Goal: Information Seeking & Learning: Learn about a topic

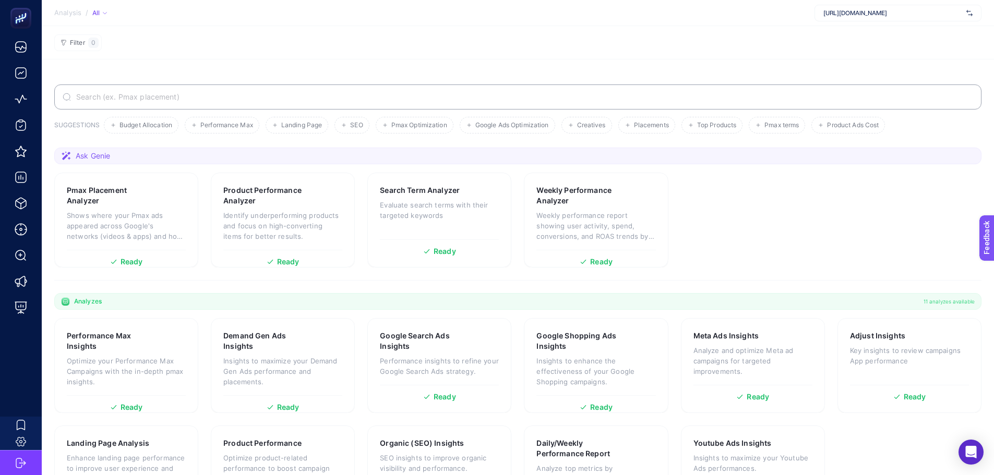
click at [859, 14] on span "https://ecocotton.com.tr" at bounding box center [893, 13] width 139 height 8
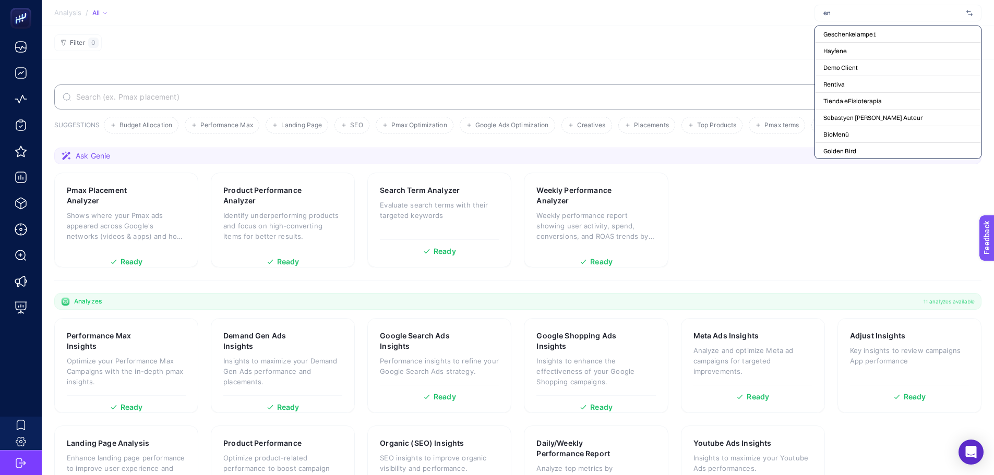
type input "e"
type input "h"
type input "e"
click at [520, 41] on section "Filter 0" at bounding box center [518, 42] width 953 height 33
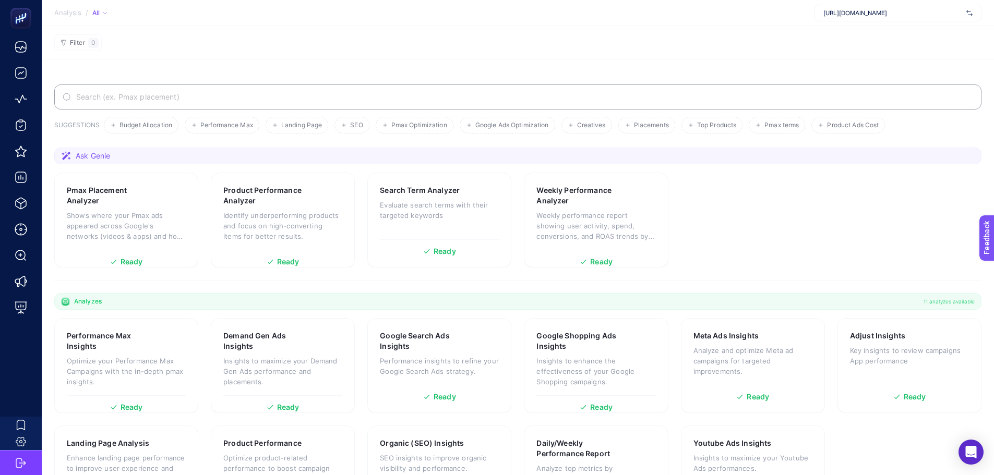
click at [827, 12] on span "https://ecocotton.com.tr" at bounding box center [893, 13] width 139 height 8
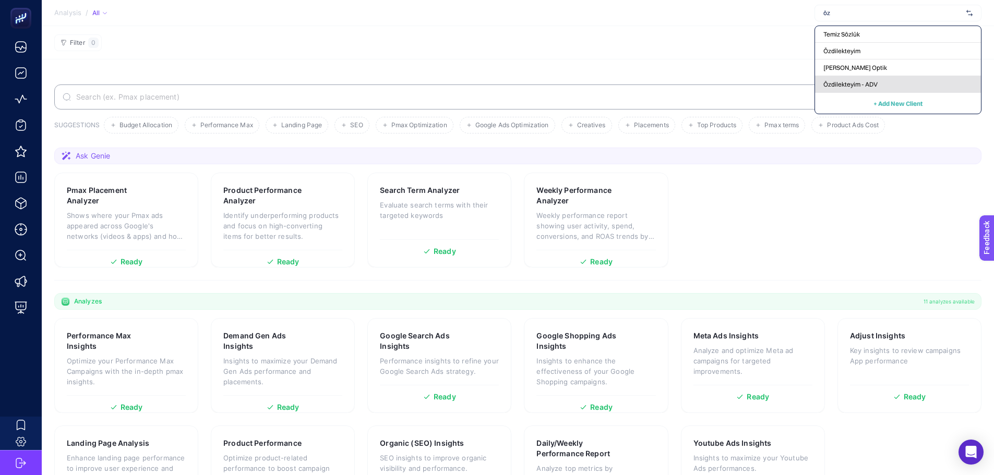
type input "öz"
click at [852, 87] on span "Özdilekteyim - ADV" at bounding box center [851, 84] width 54 height 8
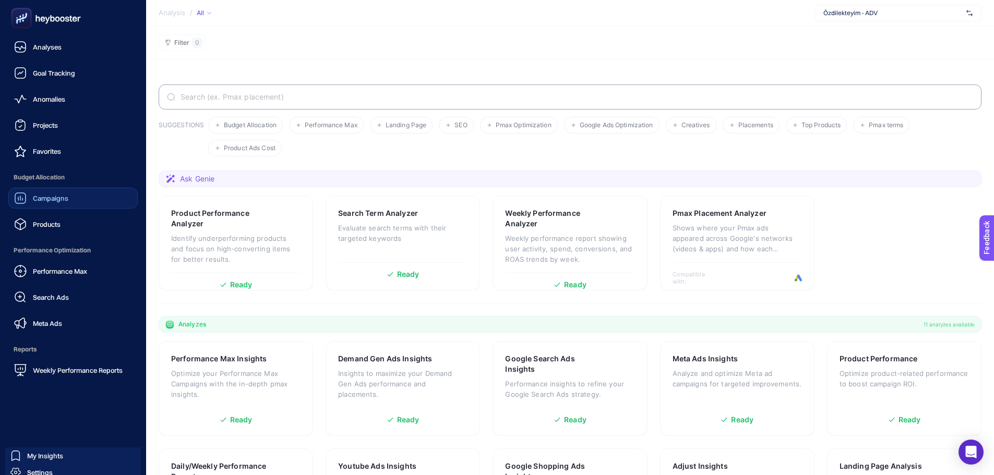
click at [42, 196] on span "Campaigns" at bounding box center [50, 198] width 35 height 8
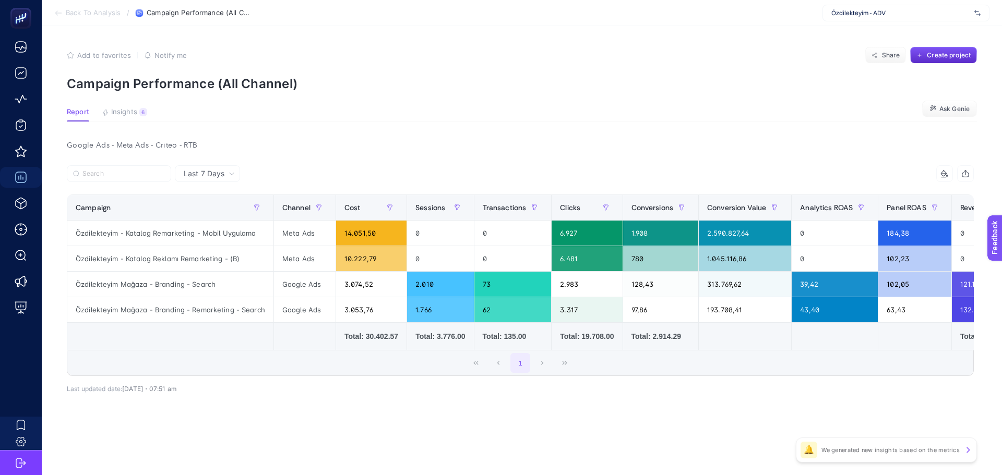
click at [127, 96] on article "Add to favorites false Notify me Share Create project Campaign Performance (All…" at bounding box center [522, 250] width 960 height 449
click at [125, 103] on article "Add to favorites false Notify me Share Create project Campaign Performance (All…" at bounding box center [522, 250] width 960 height 449
click at [124, 109] on span "Insights" at bounding box center [124, 112] width 26 height 8
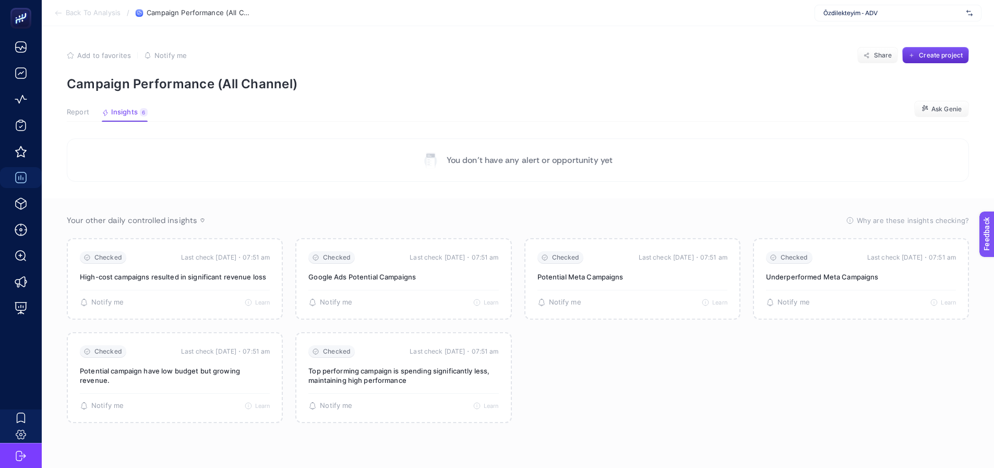
click at [78, 111] on span "Report" at bounding box center [78, 112] width 22 height 8
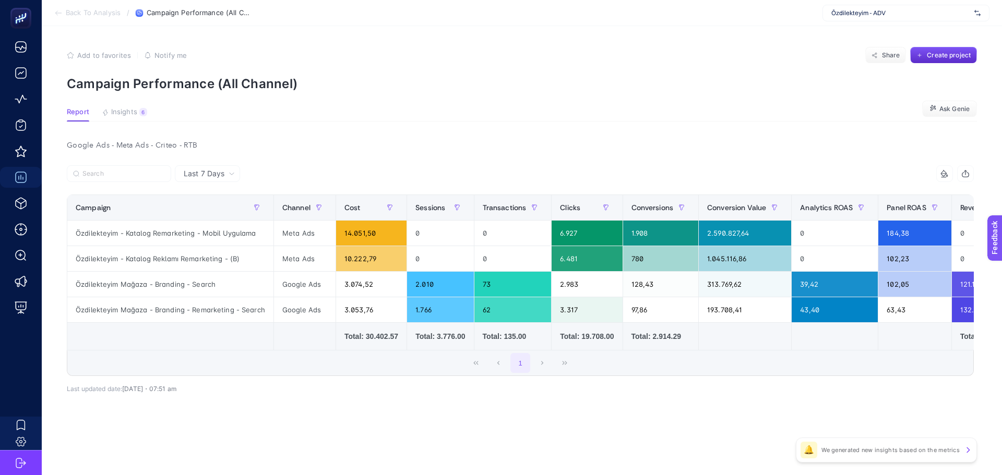
click at [861, 18] on div "Özdilekteyim - ADV" at bounding box center [906, 13] width 167 height 17
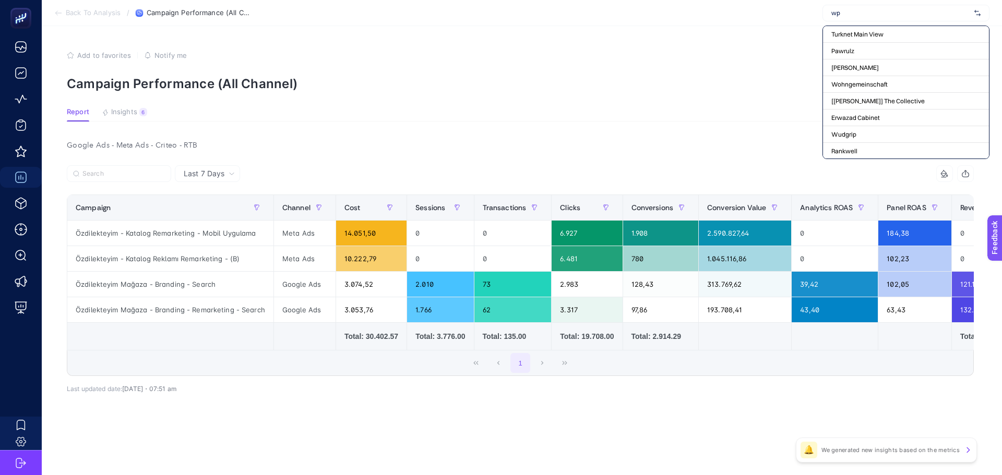
type input "wpp"
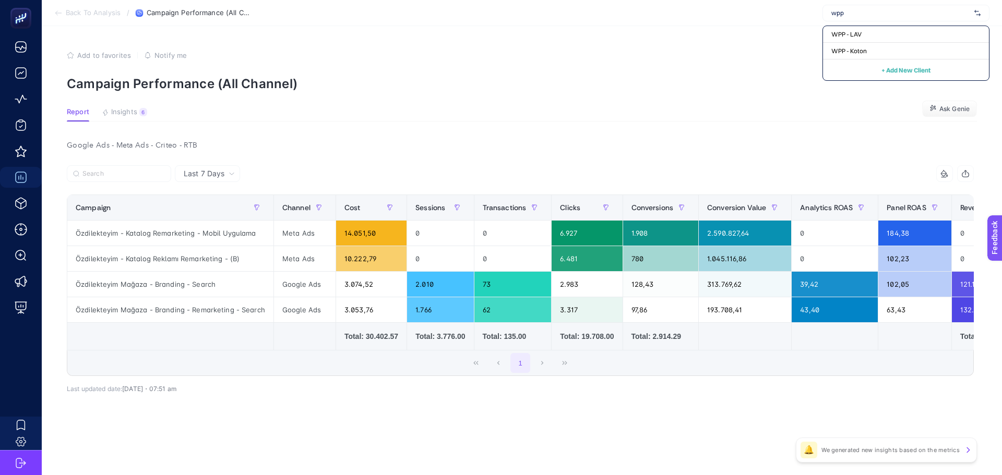
click at [848, 9] on input "wpp" at bounding box center [900, 13] width 139 height 8
click at [849, 9] on input "text" at bounding box center [900, 13] width 139 height 8
type input "veste"
click at [767, 33] on article "Add to favorites false Notify me Share Create project Campaign Performance (All…" at bounding box center [522, 250] width 960 height 449
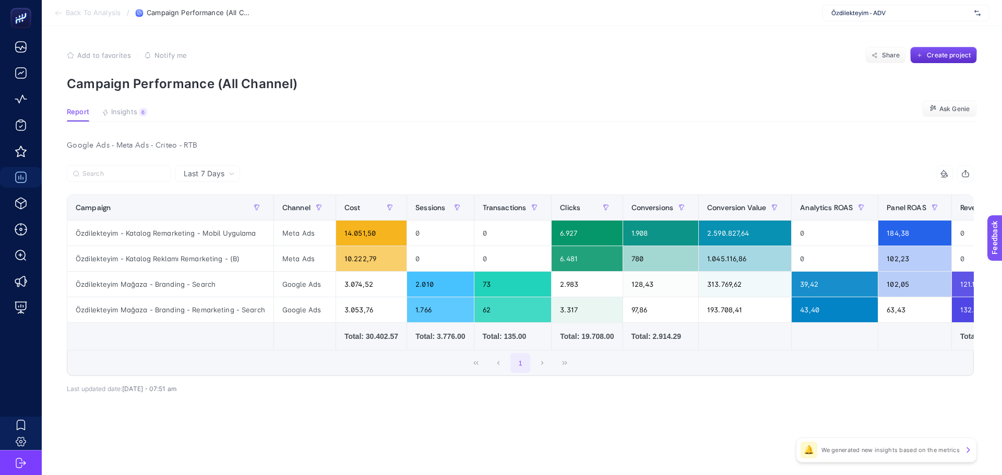
click at [262, 397] on div "10 items selected Campaign Channel Cost Sessions Transactions Clicks Conversion…" at bounding box center [520, 293] width 907 height 223
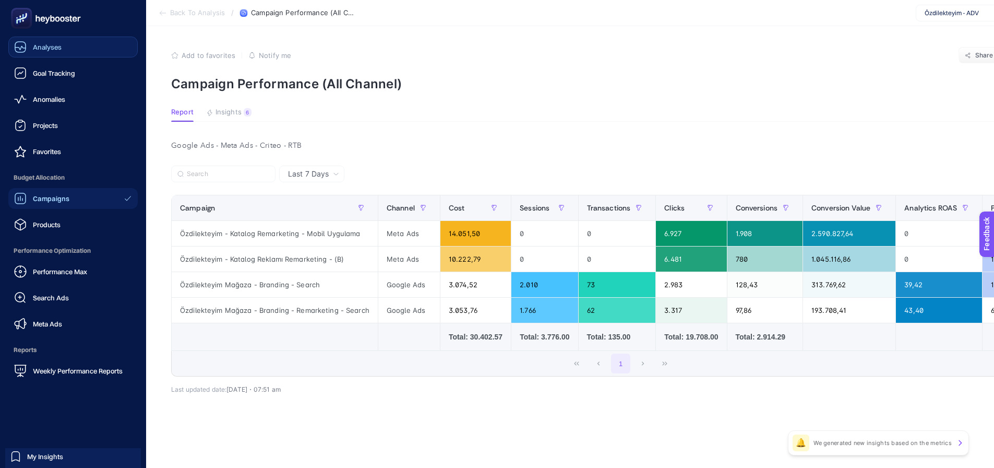
click at [42, 50] on span "Analyses" at bounding box center [47, 47] width 29 height 8
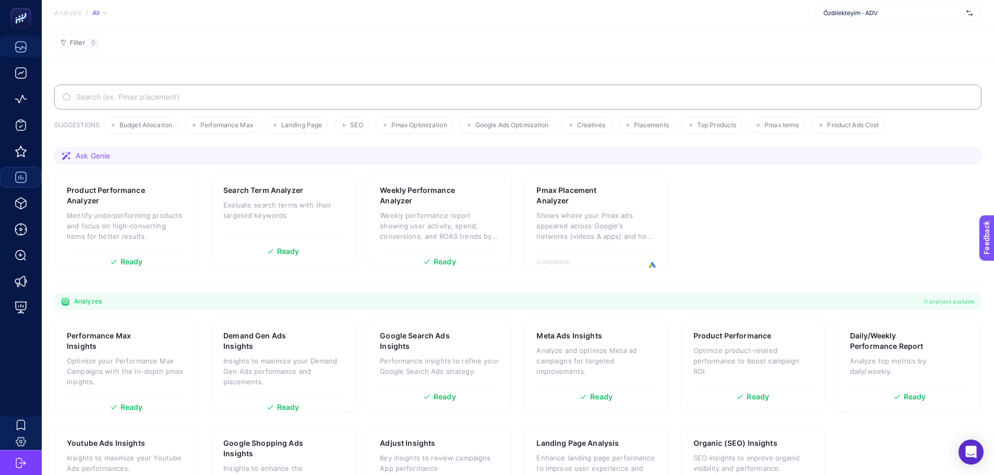
click at [827, 15] on span "Özdilekteyim - ADV" at bounding box center [893, 13] width 139 height 8
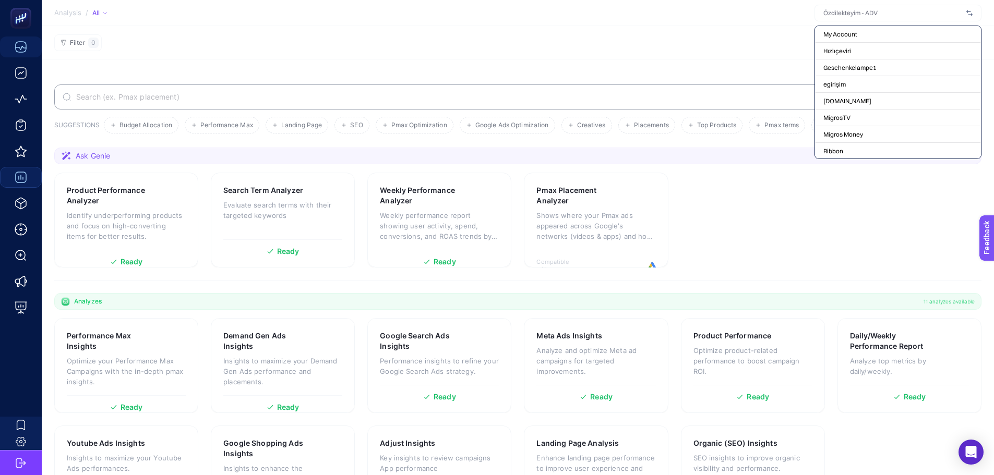
click at [756, 22] on section "Analysis / All My Account Hızlıçeviri Geschenkelampe1 egirişim ShiftDelete.Net …" at bounding box center [518, 13] width 953 height 26
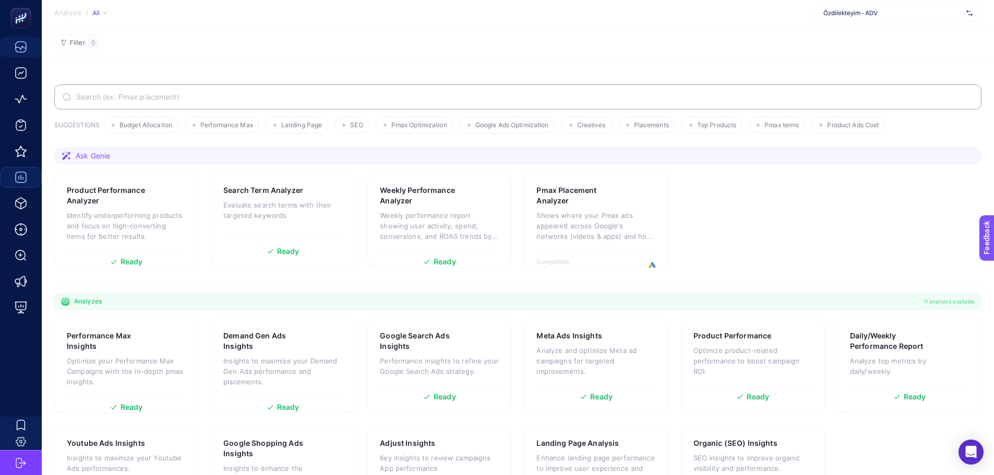
click at [527, 14] on section "Analysis / All Özdilekteyim - ADV" at bounding box center [518, 13] width 953 height 26
click at [758, 244] on section "Product Performance Analyzer Identify underperforming products and focus on hig…" at bounding box center [518, 220] width 928 height 95
click at [671, 319] on section "Performance Max Insights Optimize your Performance Max Campaigns with the in-de…" at bounding box center [518, 419] width 928 height 203
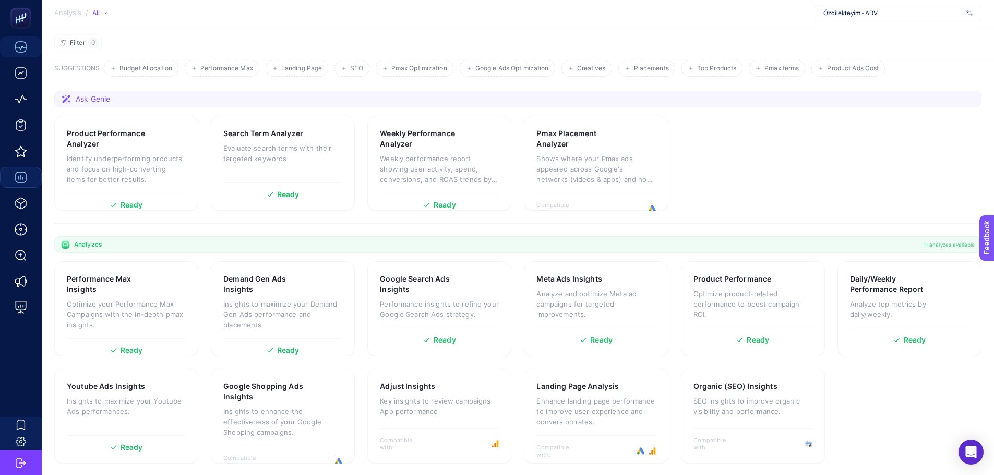
scroll to position [58, 0]
click at [514, 209] on section "Product Performance Analyzer Identify underperforming products and focus on hig…" at bounding box center [518, 162] width 928 height 95
click at [515, 195] on section "Product Performance Analyzer Identify underperforming products and focus on hig…" at bounding box center [518, 162] width 928 height 95
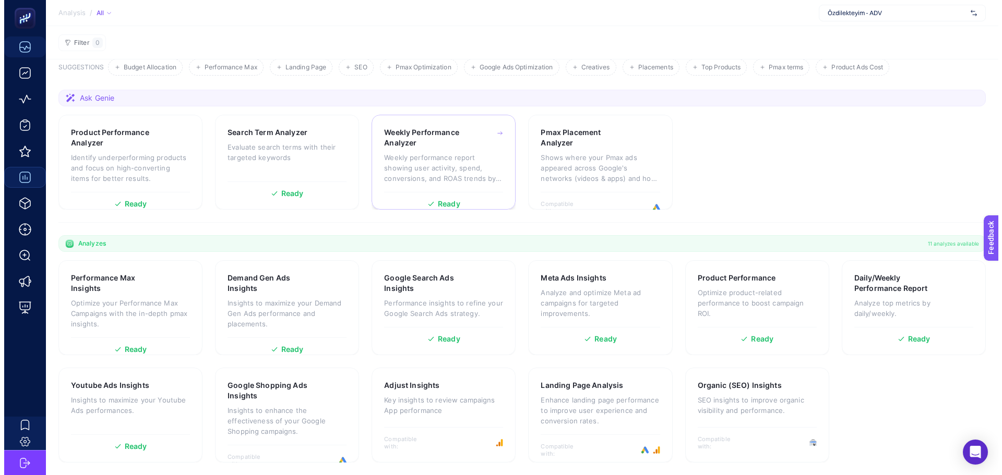
scroll to position [0, 0]
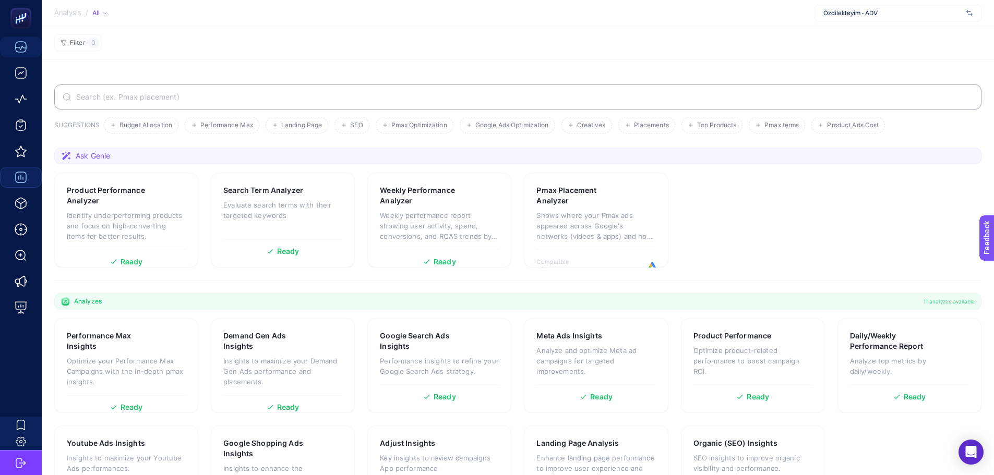
click at [109, 151] on span "Ask Genie" at bounding box center [93, 156] width 34 height 10
click at [61, 150] on section "Ask Genie" at bounding box center [518, 156] width 928 height 17
click at [73, 157] on div "Ask Genie" at bounding box center [85, 156] width 49 height 10
click at [97, 158] on span "Ask Genie" at bounding box center [93, 156] width 34 height 10
click at [130, 161] on section "Ask Genie" at bounding box center [518, 156] width 928 height 17
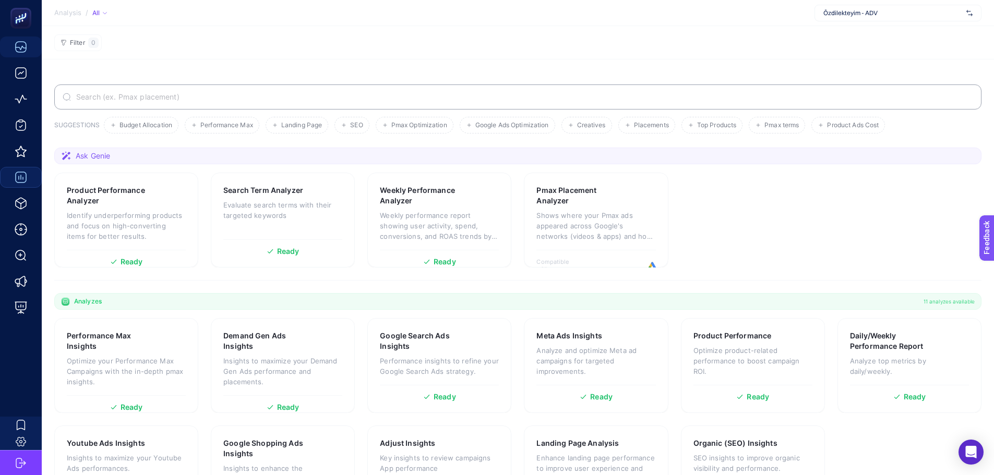
click at [130, 161] on section "Ask Genie" at bounding box center [518, 156] width 928 height 17
click at [468, 196] on div "Weekly Performance Analyzer" at bounding box center [439, 195] width 119 height 21
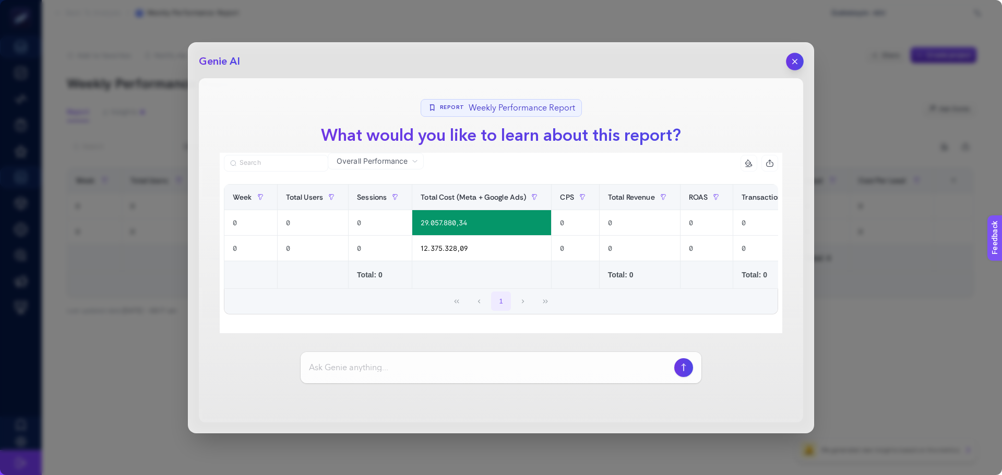
click at [792, 58] on icon "button" at bounding box center [795, 61] width 9 height 9
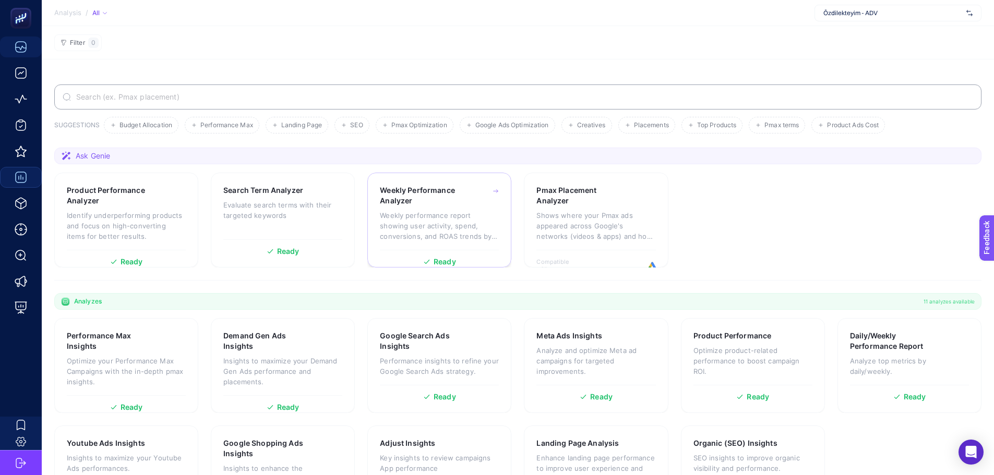
click at [422, 232] on p "Weekly performance report showing user activity, spend, conversions, and ROAS t…" at bounding box center [439, 225] width 119 height 31
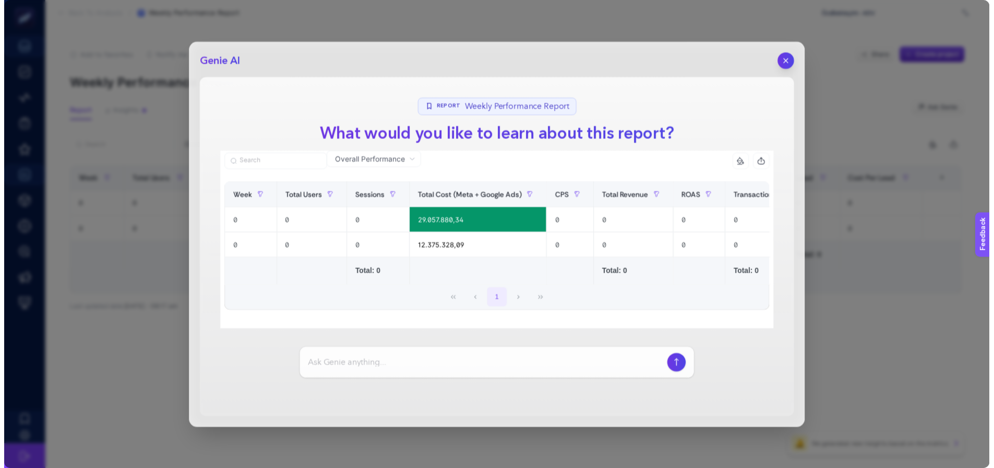
scroll to position [0, 222]
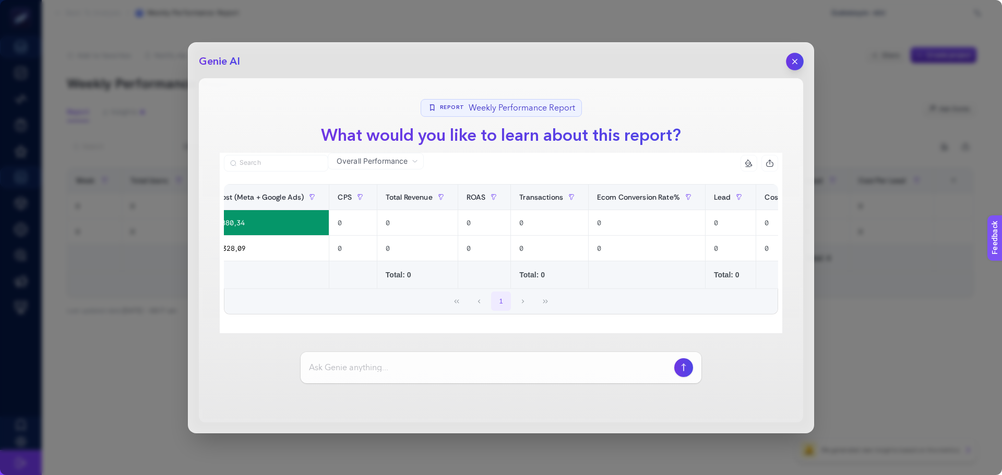
click at [794, 63] on icon "button" at bounding box center [795, 61] width 4 height 4
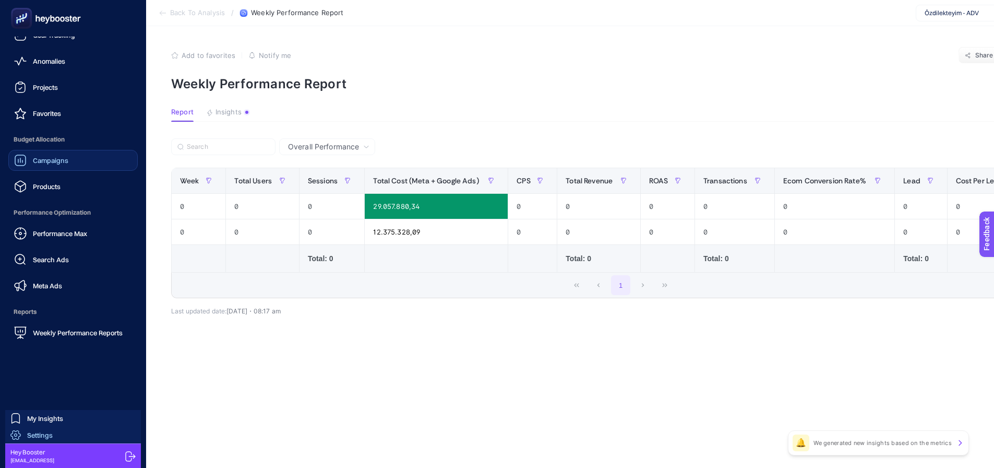
scroll to position [39, 0]
click at [73, 429] on link "Settings" at bounding box center [73, 434] width 136 height 17
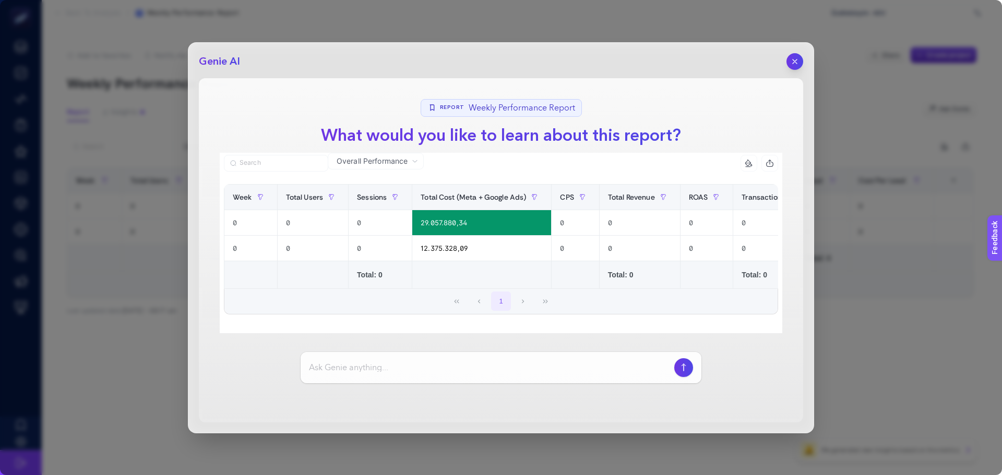
drag, startPoint x: 798, startPoint y: 60, endPoint x: 762, endPoint y: 68, distance: 36.9
click at [798, 60] on icon "button" at bounding box center [795, 61] width 8 height 8
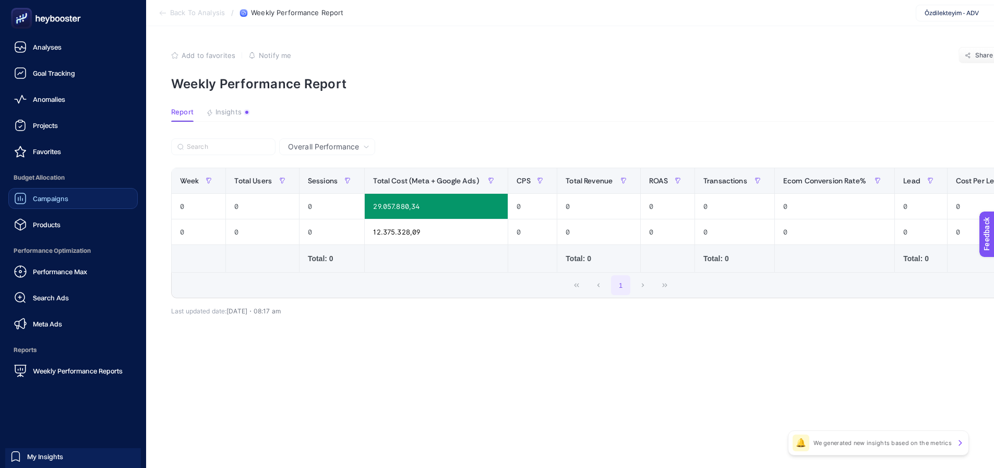
click at [47, 198] on span "Campaigns" at bounding box center [50, 198] width 35 height 8
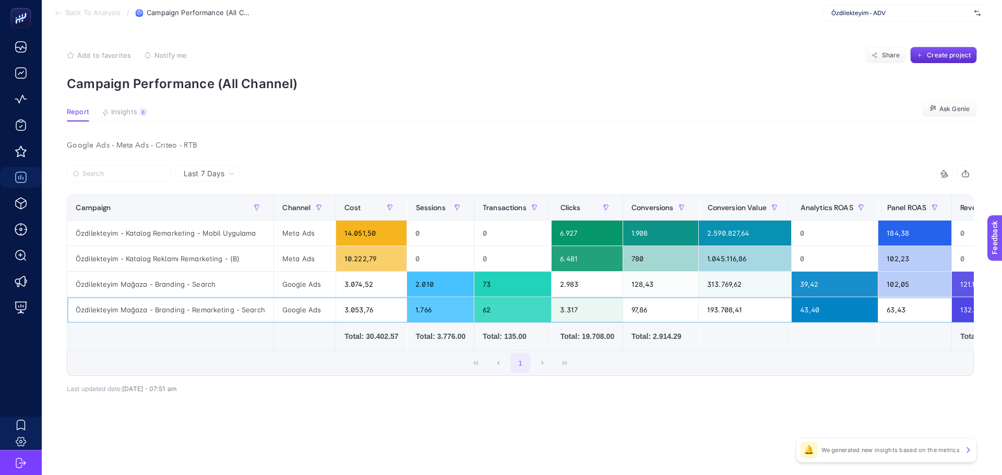
click at [361, 312] on div "3.053,76" at bounding box center [371, 310] width 70 height 25
click at [345, 287] on div "3.074,52" at bounding box center [371, 284] width 70 height 25
click at [286, 236] on div "Meta Ads" at bounding box center [305, 233] width 62 height 25
click at [287, 252] on div "Meta Ads" at bounding box center [305, 258] width 62 height 25
click at [916, 19] on div "Özdilekteyim - ADV" at bounding box center [906, 13] width 167 height 17
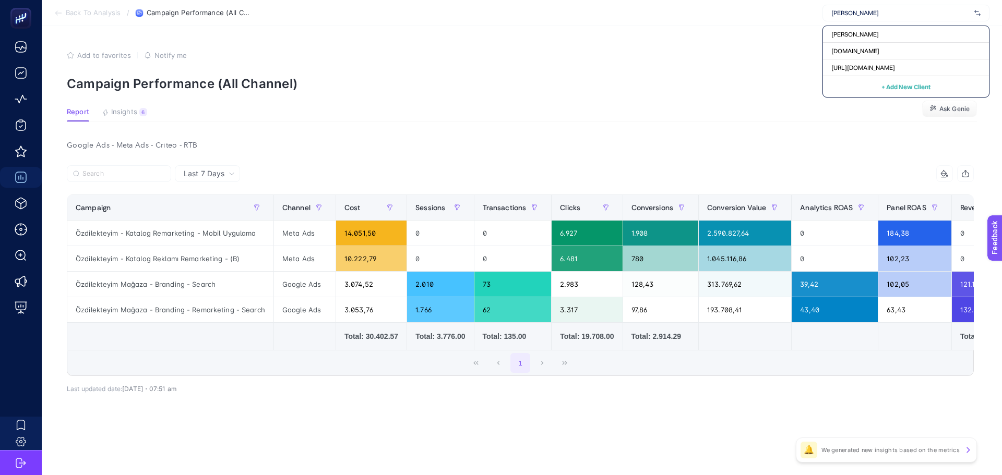
type input "arce"
click at [744, 46] on article "Add to favorites false Notify me Share Create project Campaign Performance (All…" at bounding box center [522, 250] width 960 height 449
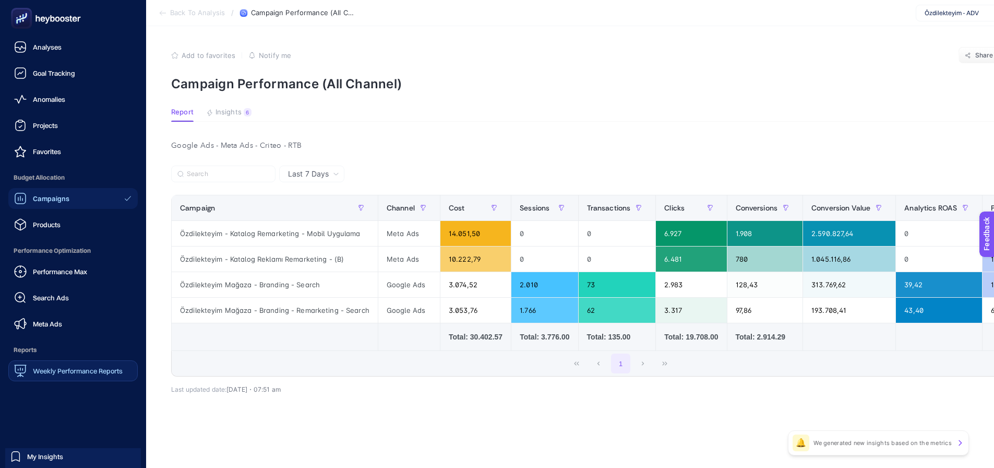
click at [40, 372] on span "Weekly Performance Reports" at bounding box center [78, 370] width 90 height 8
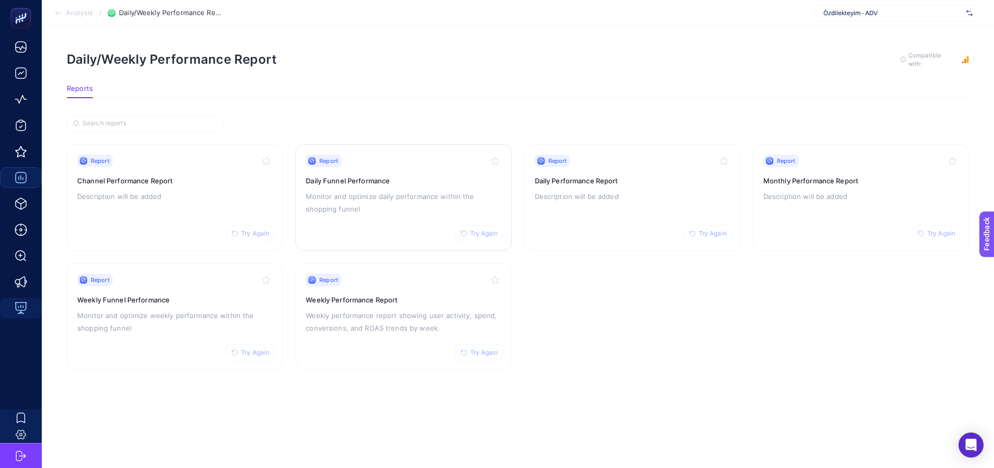
click at [493, 184] on h3 "Daily Funnel Performance" at bounding box center [403, 180] width 195 height 10
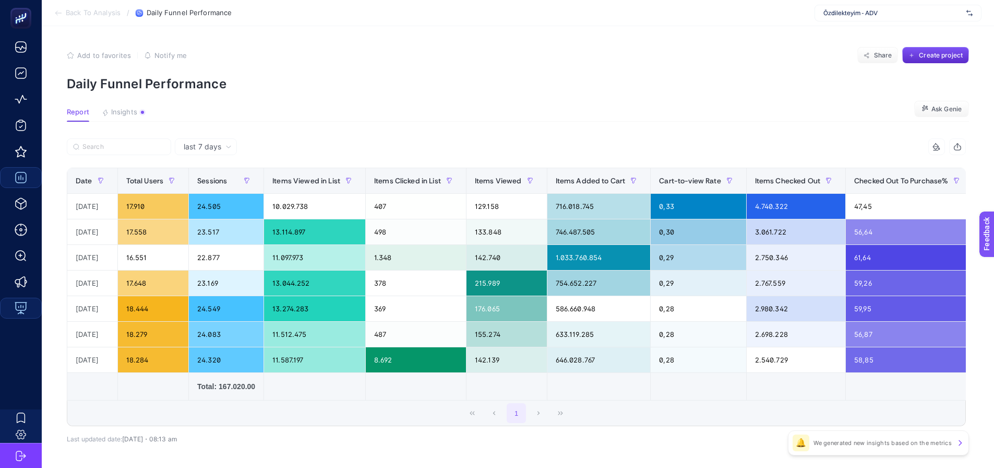
click at [205, 152] on div "last 7 days" at bounding box center [206, 146] width 62 height 17
click at [210, 191] on li "last 30 days" at bounding box center [206, 187] width 56 height 19
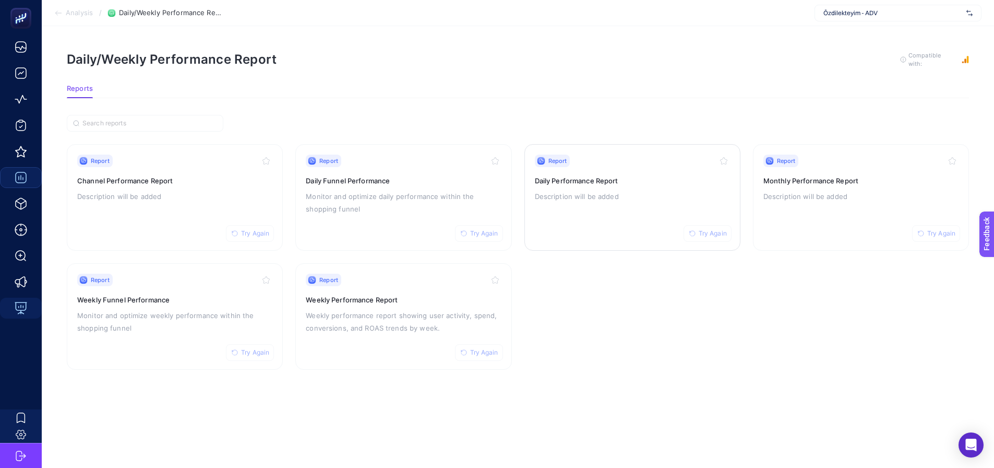
click at [552, 205] on div "Report Try Again Daily Performance Report Description will be added" at bounding box center [632, 197] width 195 height 86
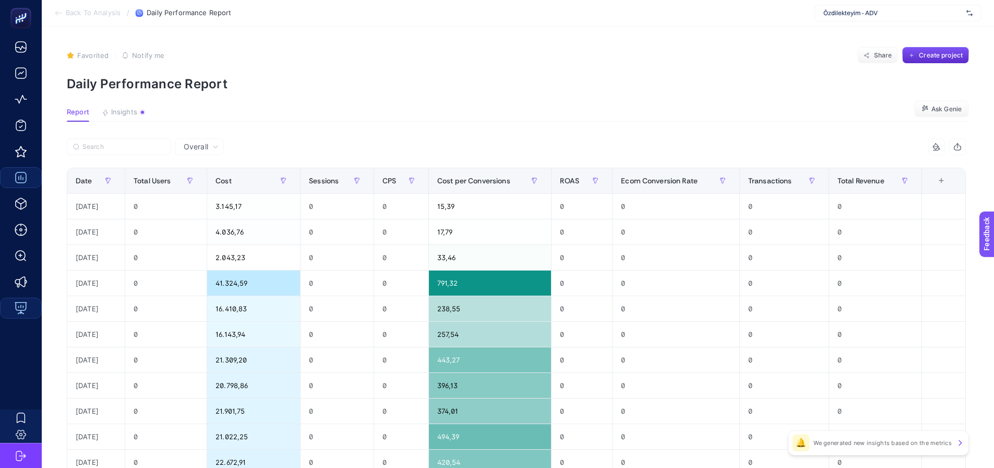
click at [196, 145] on span "Overall" at bounding box center [196, 146] width 25 height 10
click at [192, 236] on li "Google Ads Performance" at bounding box center [204, 250] width 53 height 29
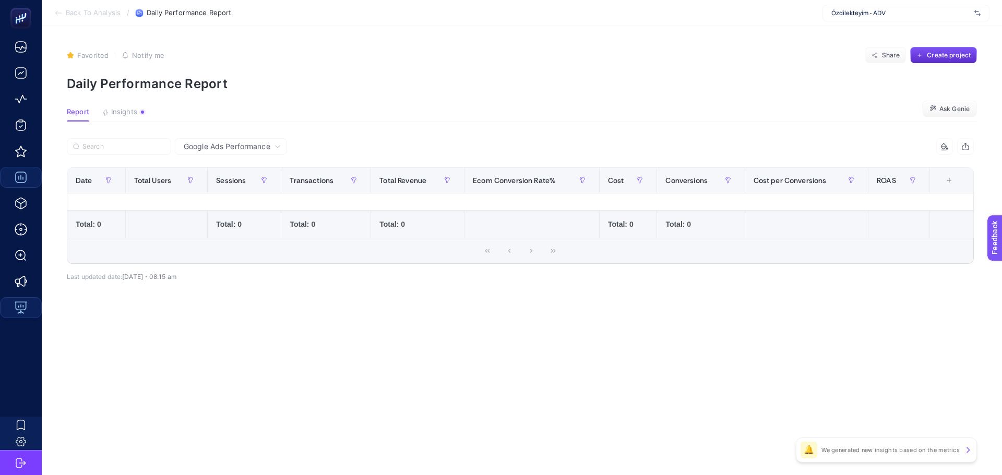
click at [215, 148] on span "Google Ads Performance" at bounding box center [227, 146] width 87 height 10
click at [206, 234] on li "Organic Performance" at bounding box center [231, 243] width 106 height 19
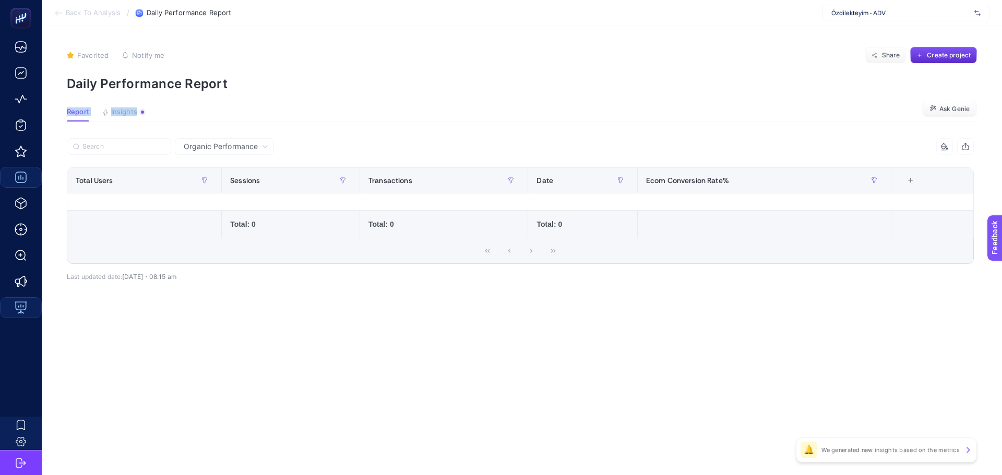
click at [479, 99] on article "Favorited true Notify me Share Create project Daily Performance Report Report I…" at bounding box center [522, 250] width 960 height 449
click at [219, 413] on article "Favorited true Notify me Share Create project Daily Performance Report Report I…" at bounding box center [522, 250] width 960 height 449
click at [241, 146] on span "Organic Performance" at bounding box center [221, 146] width 74 height 10
click at [233, 178] on li "Overall" at bounding box center [224, 187] width 93 height 19
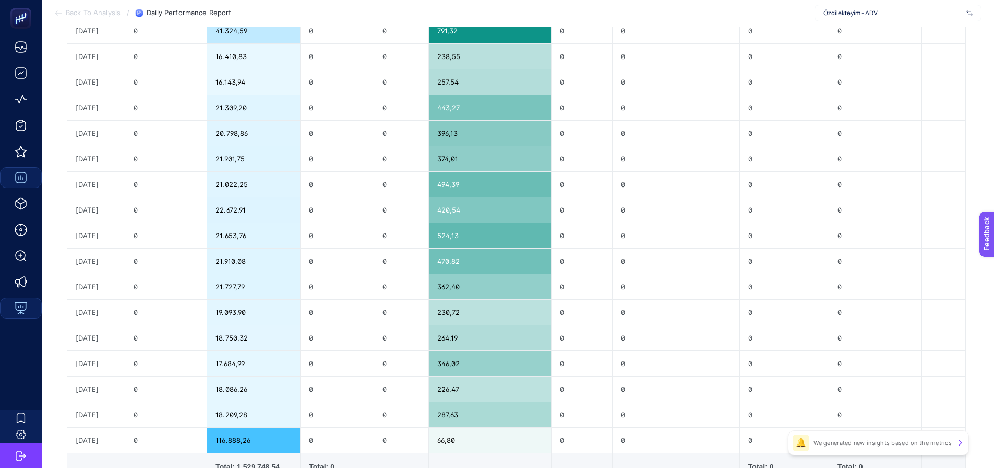
scroll to position [52, 0]
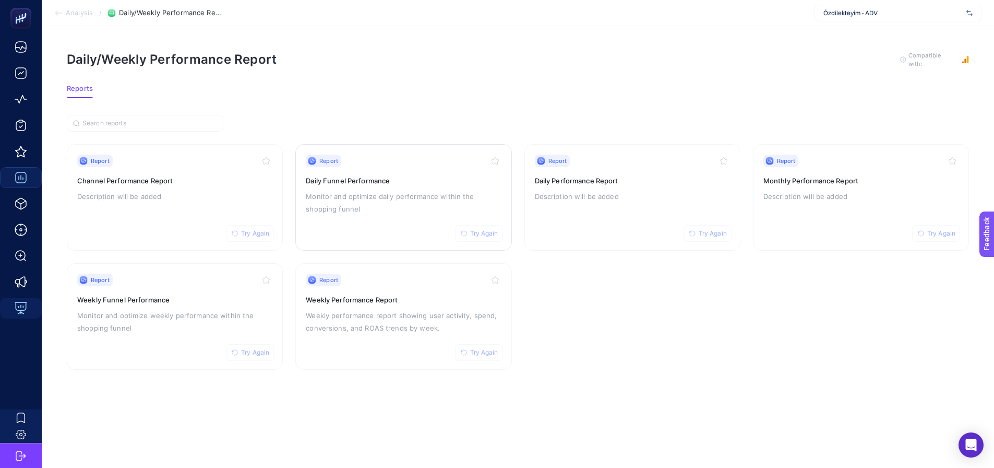
click at [481, 234] on span "Try Again" at bounding box center [484, 233] width 28 height 8
click at [696, 231] on button "Try Again" at bounding box center [708, 233] width 48 height 17
click at [899, 221] on div "Report Try Again Monthly Performance Report Description will be added" at bounding box center [861, 197] width 195 height 86
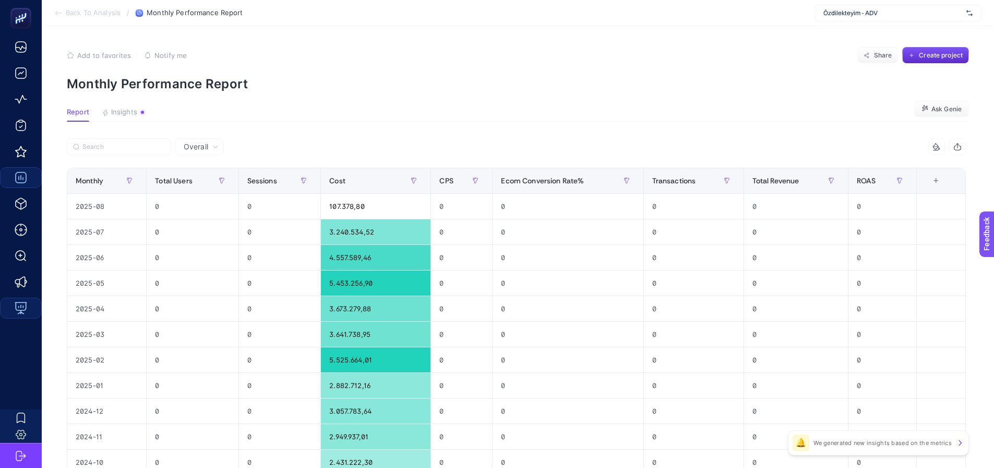
click at [191, 147] on span "Overall" at bounding box center [196, 146] width 25 height 10
click at [193, 266] on li "Organic Performance" at bounding box center [204, 280] width 53 height 29
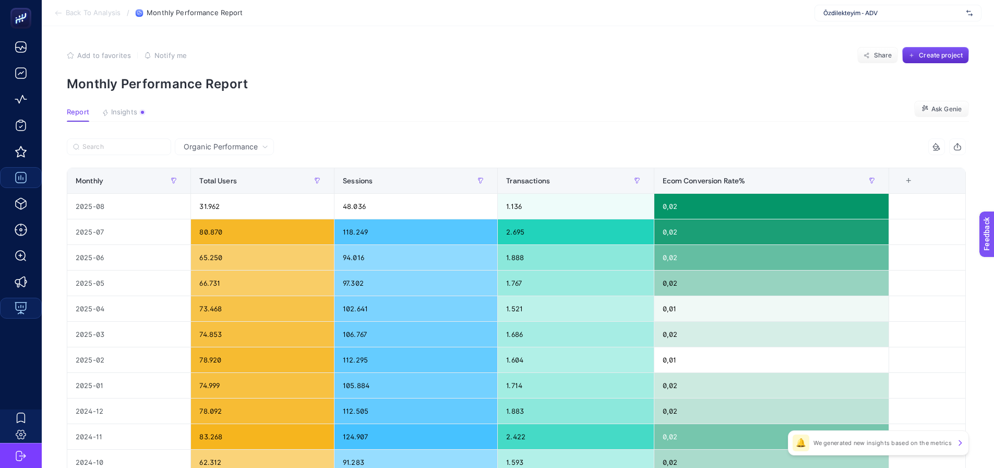
click at [207, 145] on span "Organic Performance" at bounding box center [221, 146] width 74 height 10
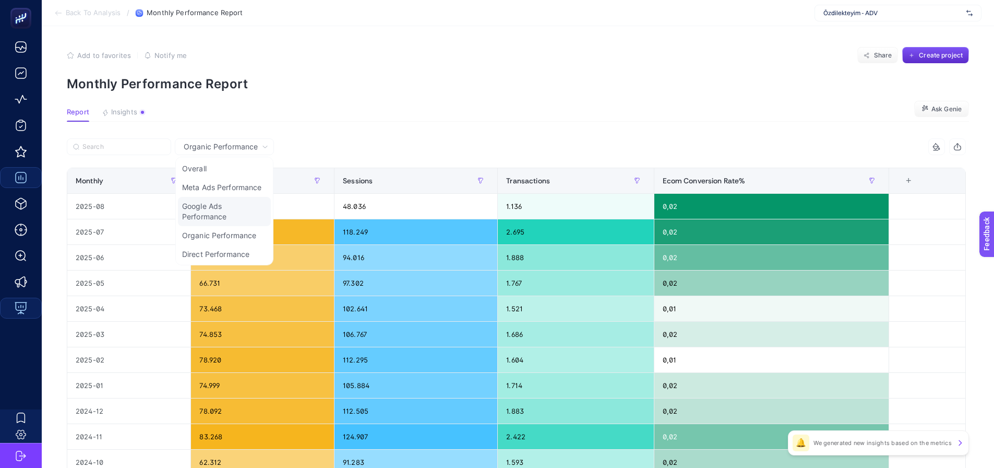
scroll to position [11, 0]
click at [220, 255] on li "Direct Performance" at bounding box center [224, 253] width 93 height 19
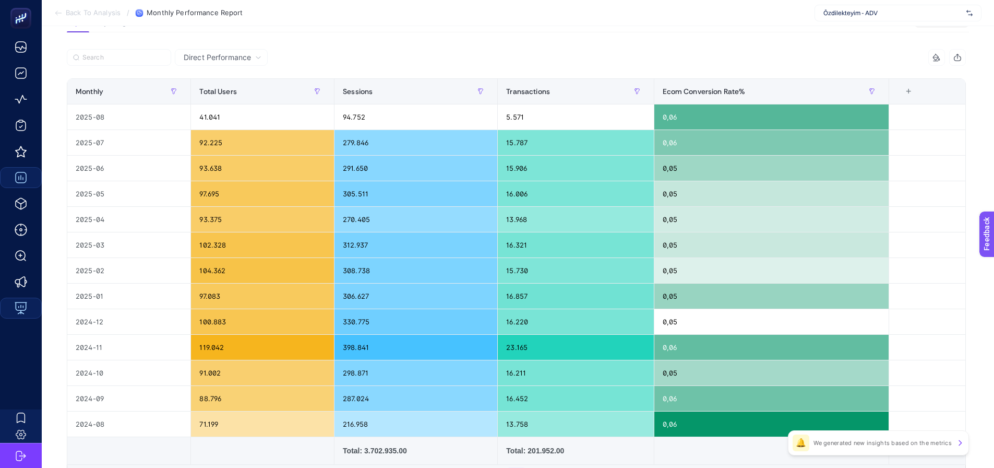
scroll to position [0, 0]
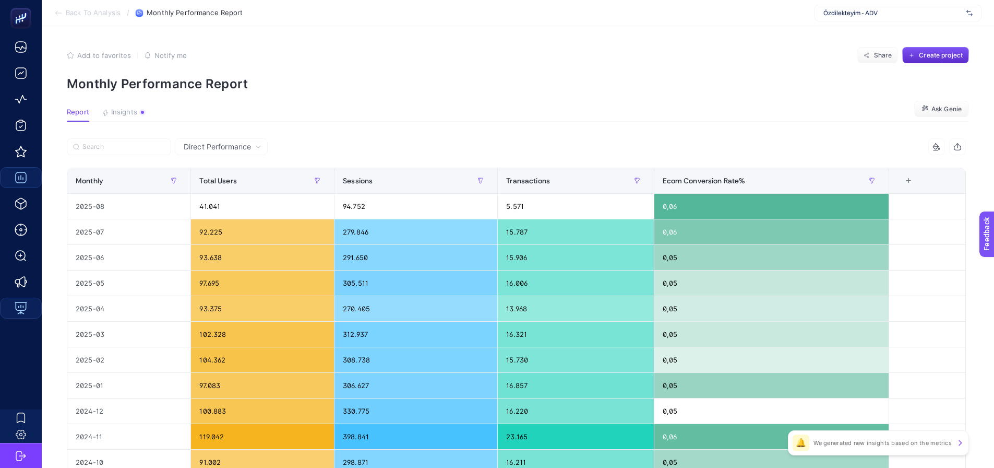
click at [838, 17] on div "Özdilekteyim - ADV" at bounding box center [898, 13] width 167 height 17
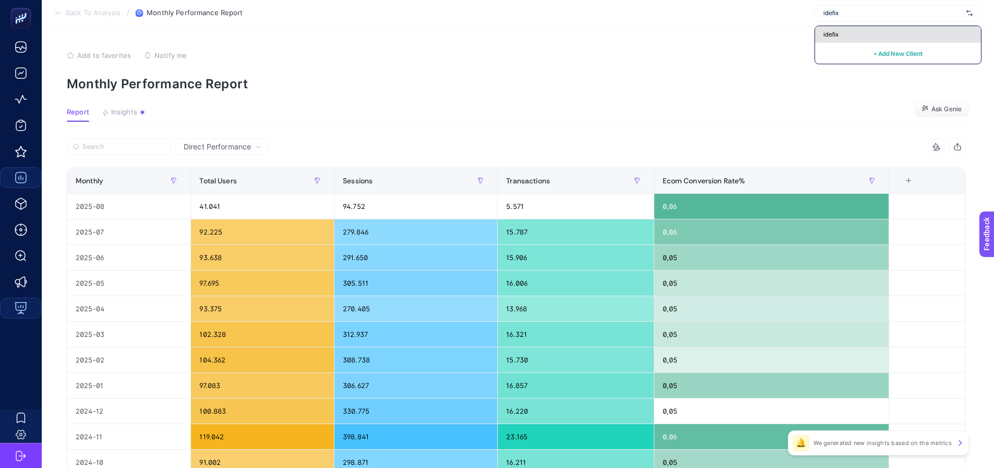
type input "idefix"
click at [831, 35] on span "idefix" at bounding box center [831, 34] width 15 height 8
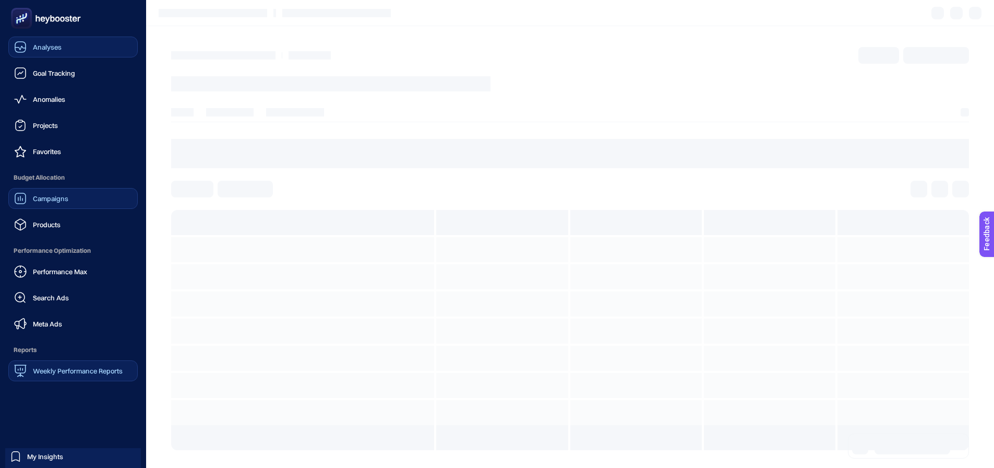
click at [33, 49] on span "Analyses" at bounding box center [47, 47] width 29 height 8
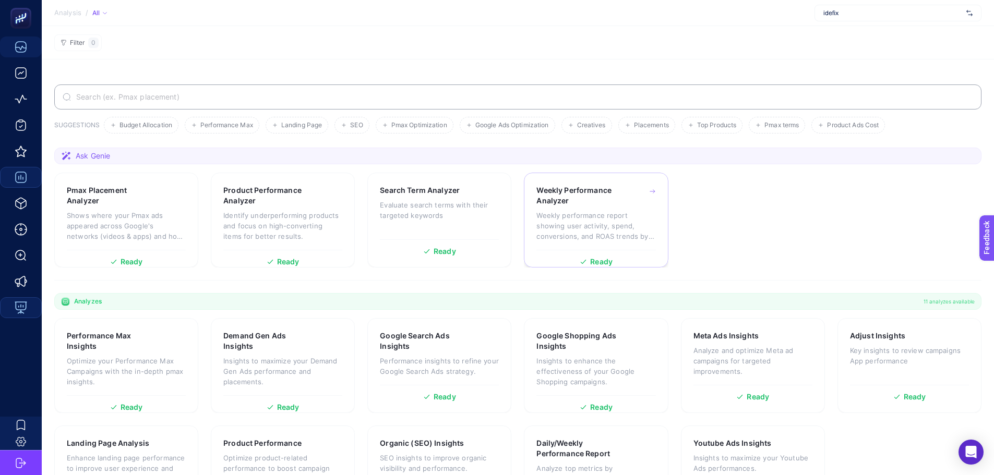
click at [557, 211] on p "Weekly performance report showing user activity, spend, conversions, and ROAS t…" at bounding box center [596, 225] width 119 height 31
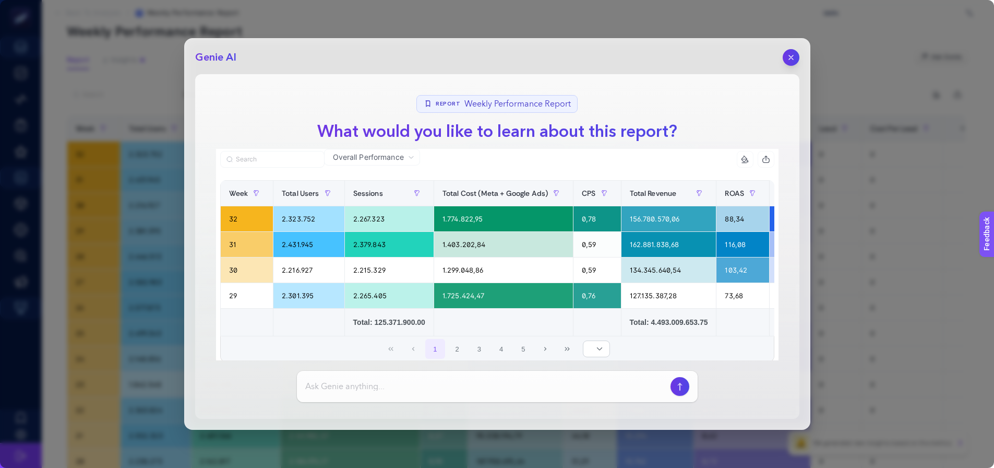
scroll to position [33, 0]
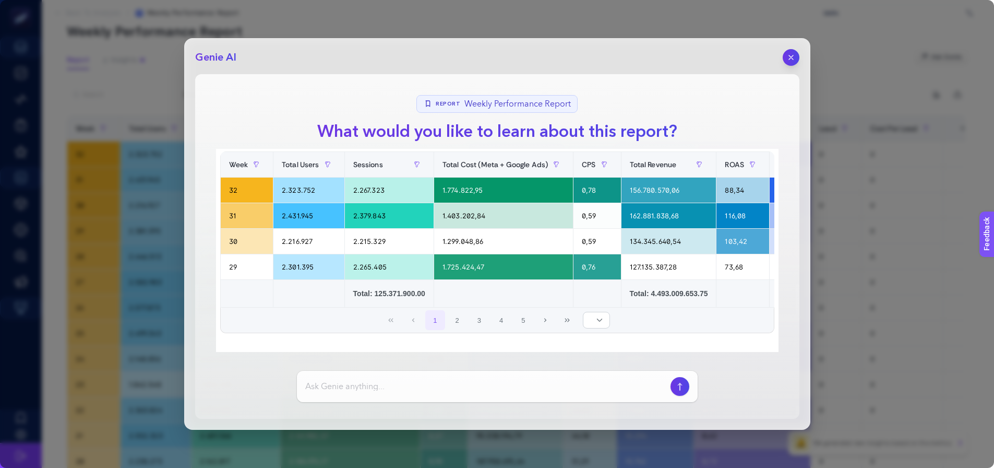
click at [791, 58] on icon "button" at bounding box center [791, 57] width 8 height 8
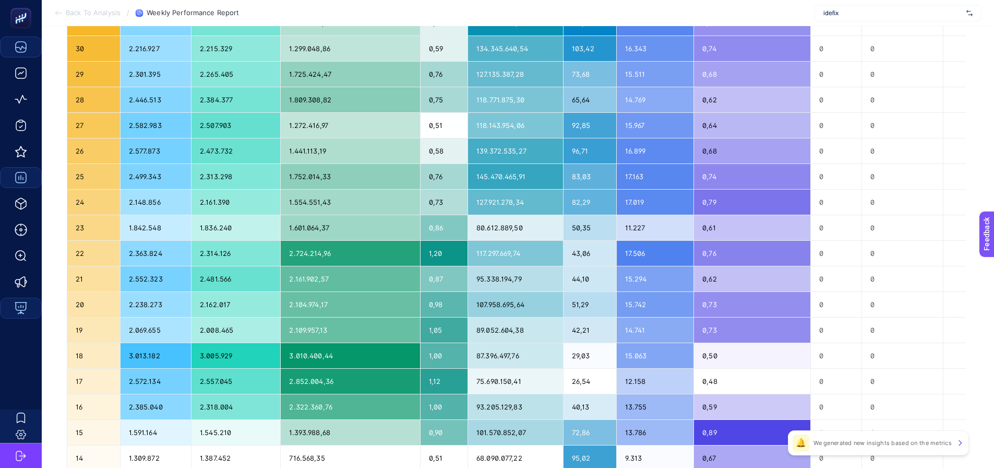
scroll to position [0, 0]
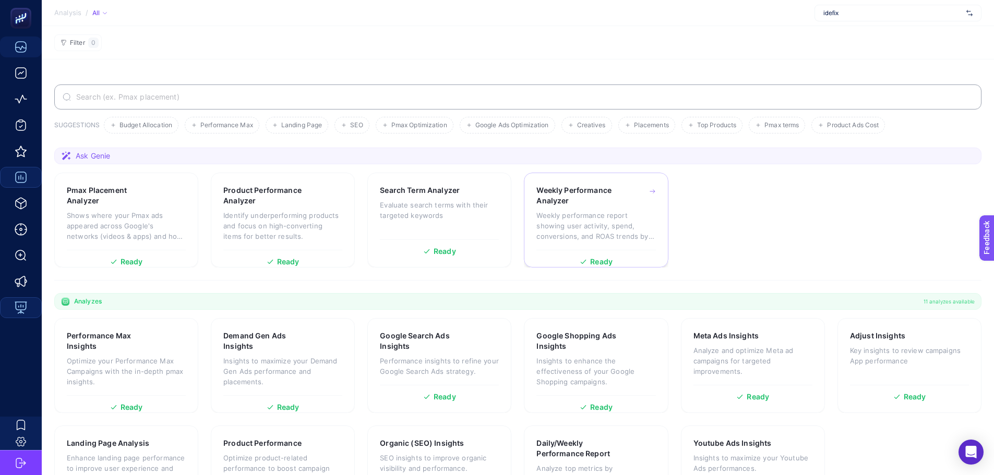
click at [553, 204] on h3 "Weekly Performance Analyzer" at bounding box center [580, 195] width 87 height 21
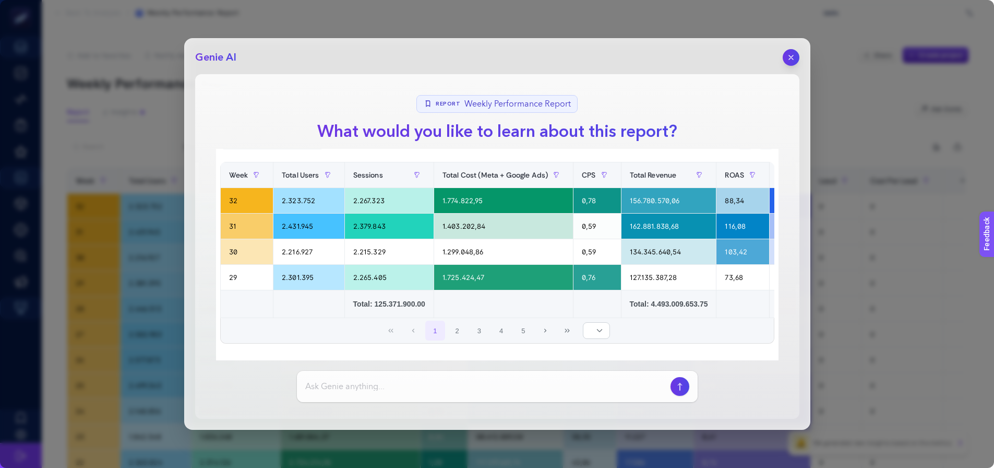
scroll to position [33, 0]
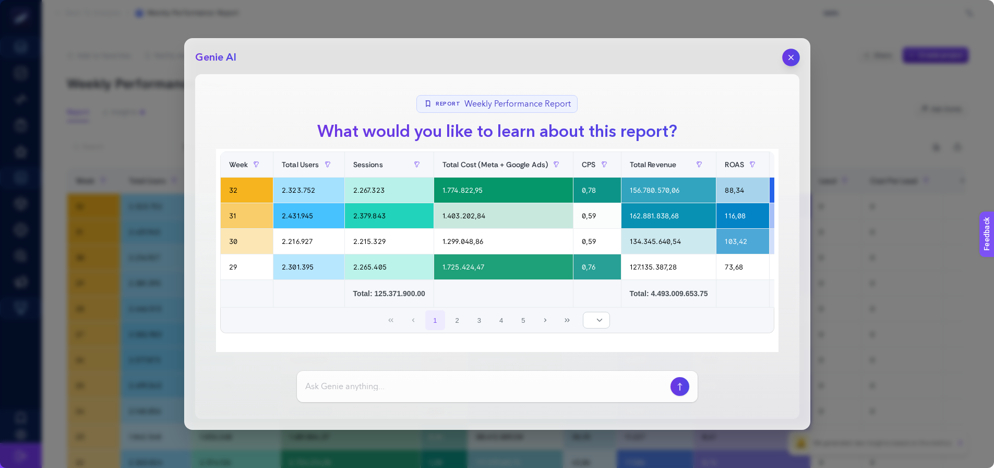
click at [790, 56] on icon "button" at bounding box center [791, 57] width 9 height 9
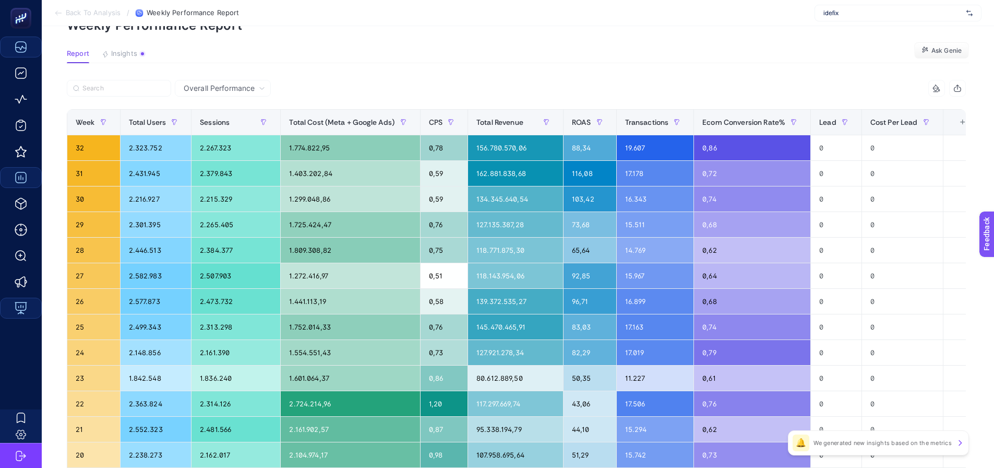
scroll to position [0, 0]
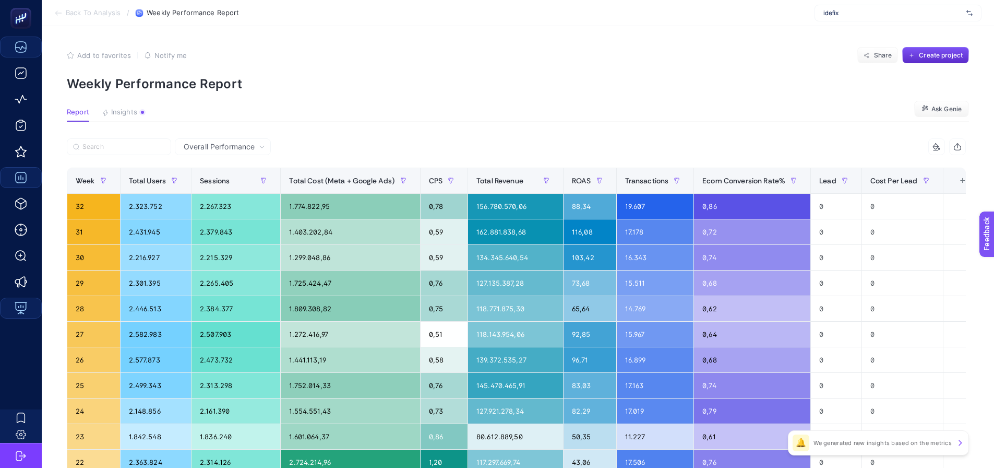
click at [937, 98] on article "Add to favorites false Notify me Share Create project Weekly Performance Report…" at bounding box center [518, 434] width 953 height 816
click at [937, 105] on span "Ask Genie" at bounding box center [947, 109] width 30 height 8
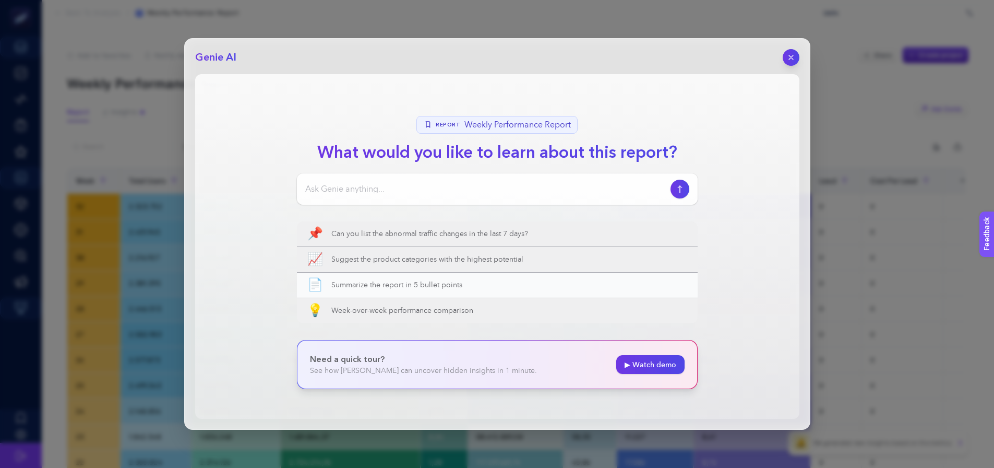
click at [391, 289] on span "Summarize the report in 5 bullet points" at bounding box center [509, 285] width 356 height 10
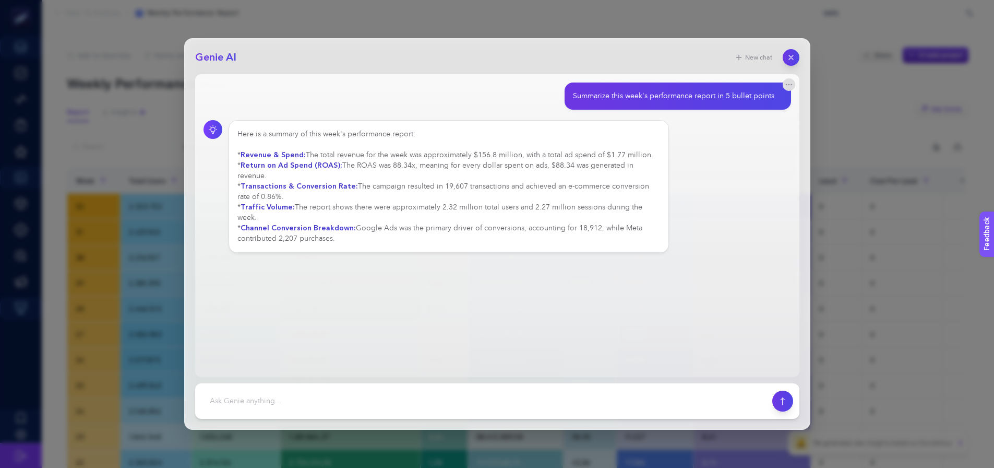
click at [788, 56] on icon "button" at bounding box center [791, 57] width 8 height 8
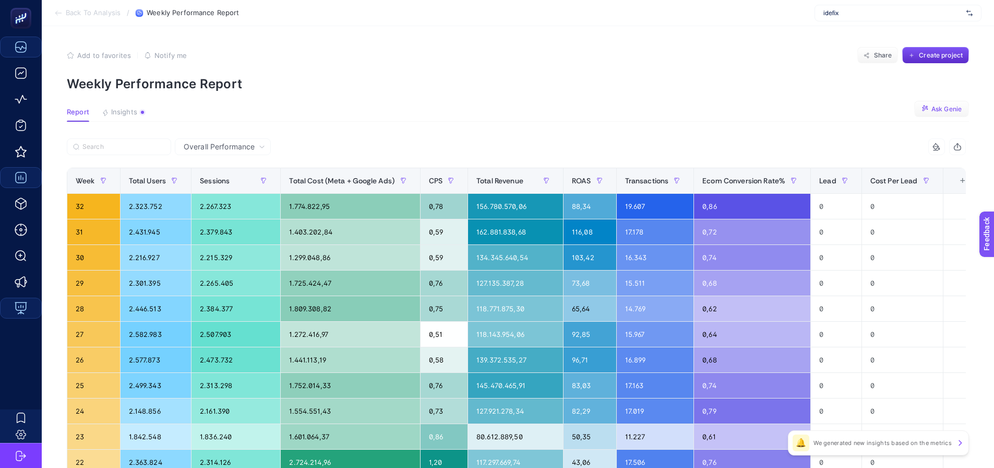
click at [540, 63] on div "Add to favorites false Notify me Share Create project" at bounding box center [518, 55] width 902 height 17
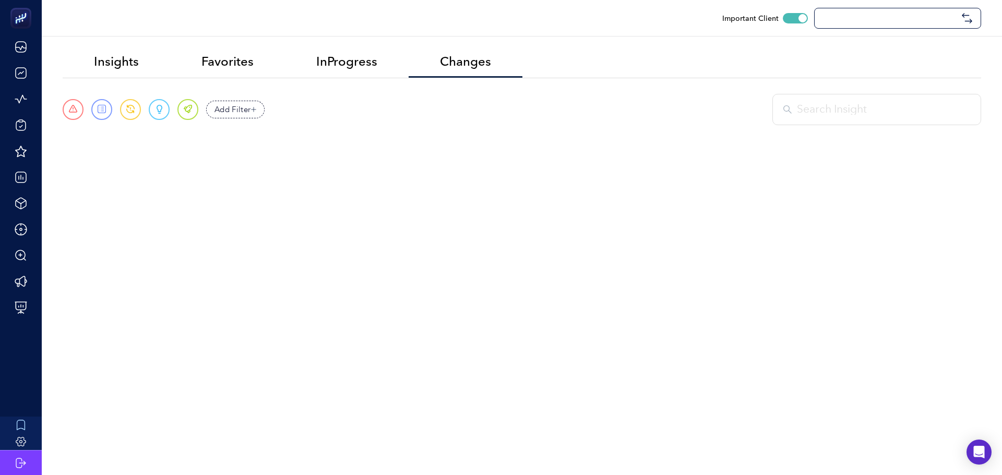
checkbox input "true"
